Goal: Information Seeking & Learning: Learn about a topic

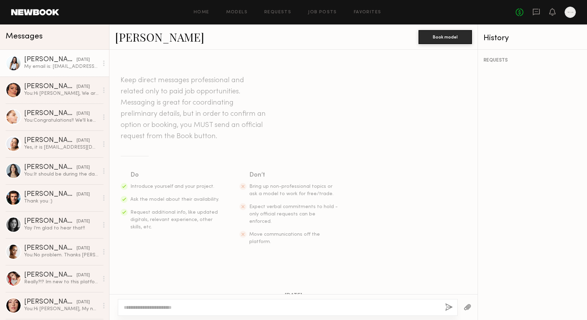
scroll to position [314, 0]
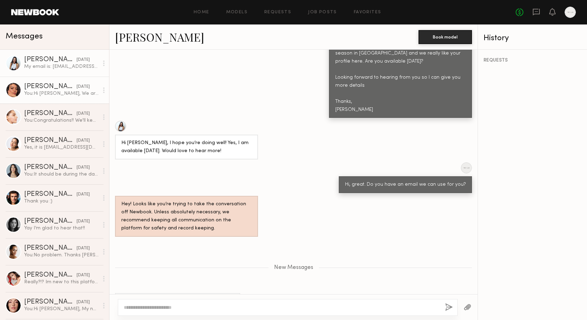
click at [63, 82] on link "Kelianne M. yesterday You: Hi Kelianne, We are looking to do some shorts videos…" at bounding box center [54, 90] width 109 height 27
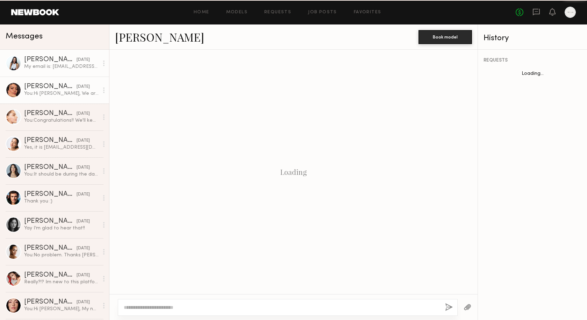
scroll to position [117, 0]
click at [61, 64] on div "My email is: nataliebrown@nmbnyc.com" at bounding box center [61, 66] width 74 height 7
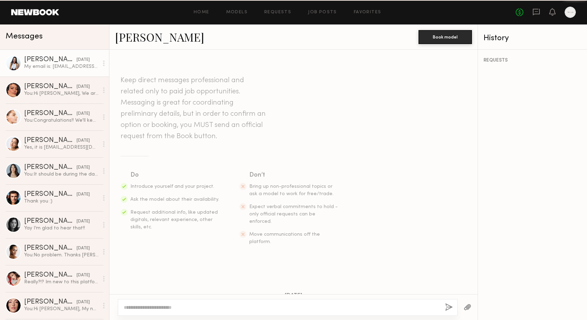
scroll to position [261, 0]
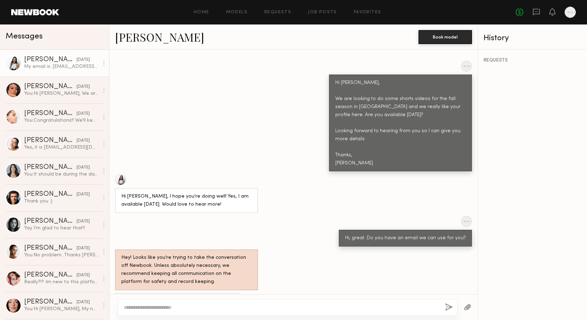
click at [222, 1] on header "Home Models Requests Job Posts Favorites Sign Out No fees up to $5,000" at bounding box center [293, 12] width 587 height 24
click at [57, 91] on div "You: Hi Kelianne, We are looking to do some shorts videos for the fall season i…" at bounding box center [61, 93] width 74 height 7
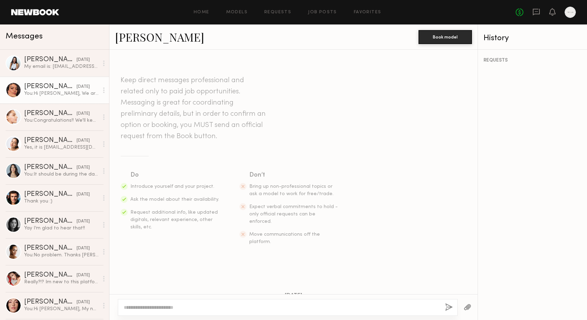
click at [158, 36] on link "Kelianne M." at bounding box center [159, 36] width 89 height 15
click at [47, 141] on div "Christa G." at bounding box center [50, 140] width 52 height 7
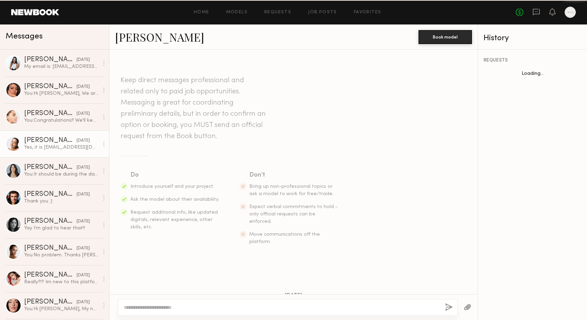
scroll to position [261, 0]
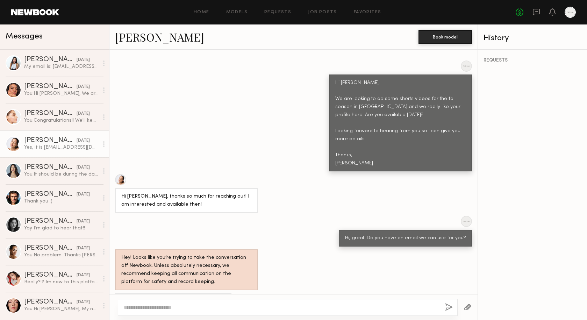
click at [142, 35] on link "Christa G." at bounding box center [159, 36] width 89 height 15
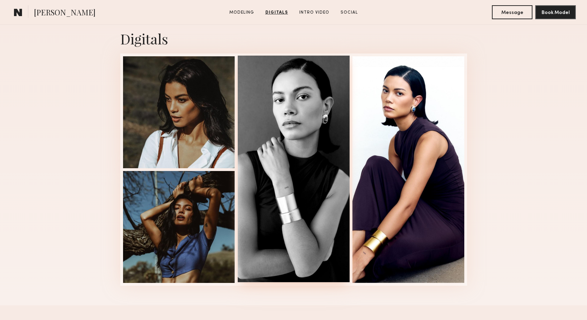
scroll to position [445, 0]
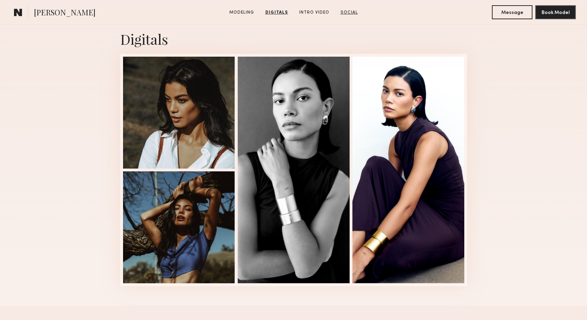
click at [341, 14] on link "Social" at bounding box center [349, 12] width 23 height 6
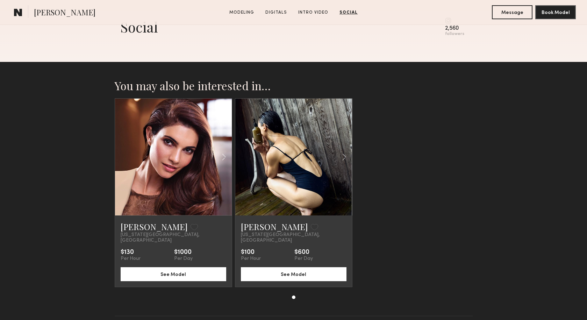
scroll to position [1014, 0]
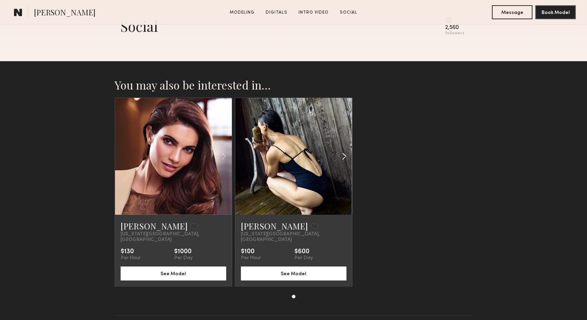
click at [344, 154] on common-icon at bounding box center [344, 156] width 10 height 13
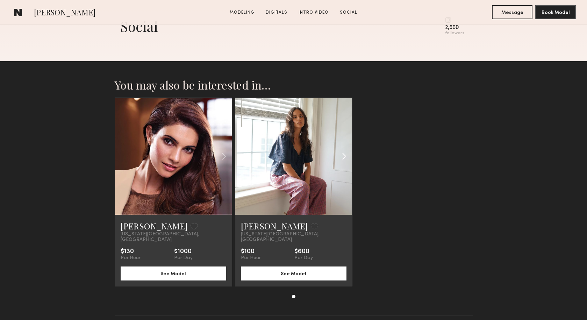
click at [344, 154] on common-icon at bounding box center [344, 156] width 10 height 13
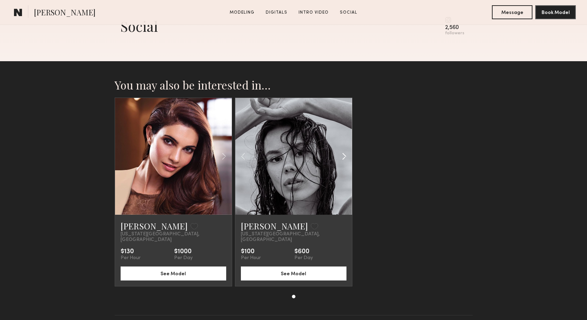
click at [344, 154] on common-icon at bounding box center [344, 156] width 10 height 13
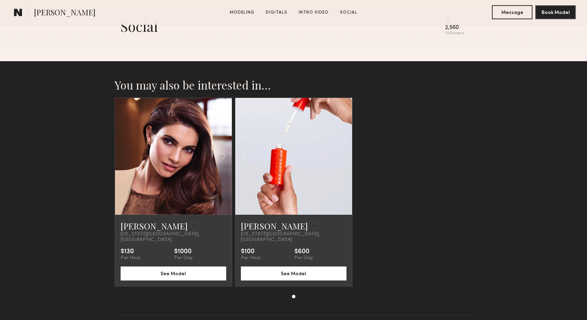
click at [344, 154] on div at bounding box center [293, 156] width 117 height 117
click at [296, 196] on link at bounding box center [294, 156] width 40 height 117
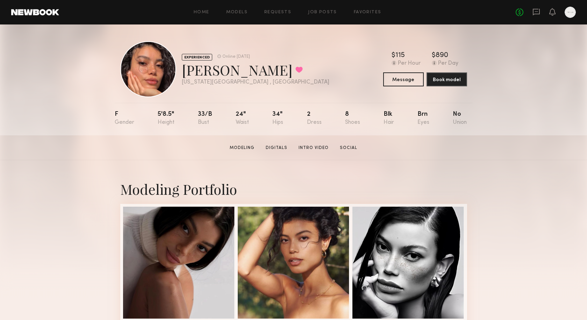
scroll to position [0, 0]
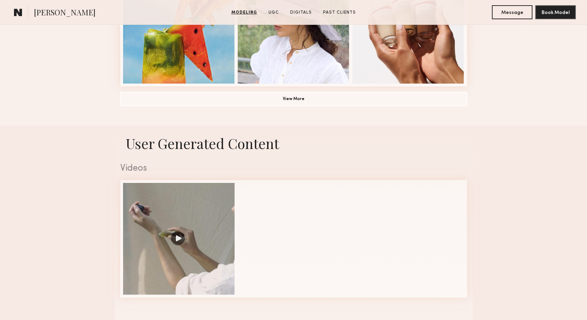
scroll to position [643, 0]
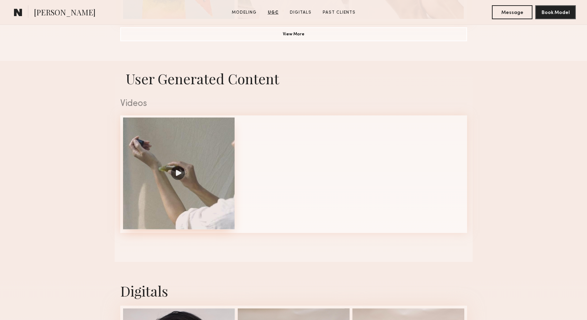
click at [179, 176] on div at bounding box center [179, 173] width 112 height 112
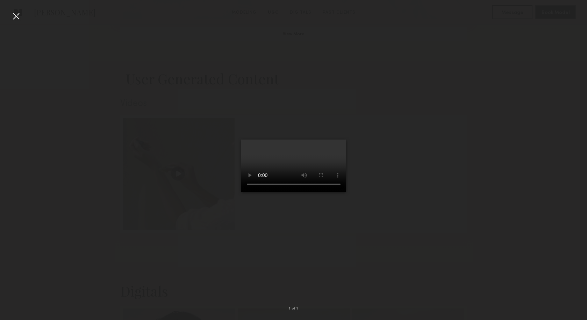
click at [295, 150] on video at bounding box center [293, 165] width 105 height 52
click at [241, 192] on video at bounding box center [293, 165] width 105 height 52
click at [245, 192] on video at bounding box center [293, 165] width 105 height 52
click at [303, 147] on video at bounding box center [293, 165] width 105 height 52
click at [19, 15] on div at bounding box center [15, 15] width 11 height 11
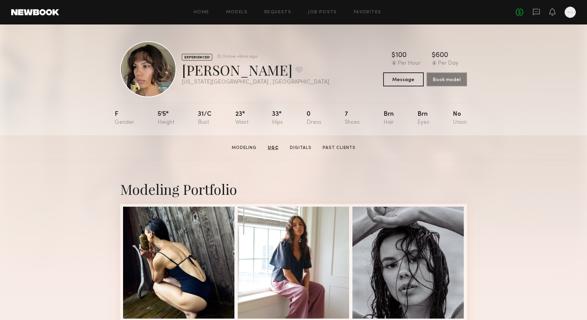
scroll to position [0, 0]
